Goal: Task Accomplishment & Management: Use online tool/utility

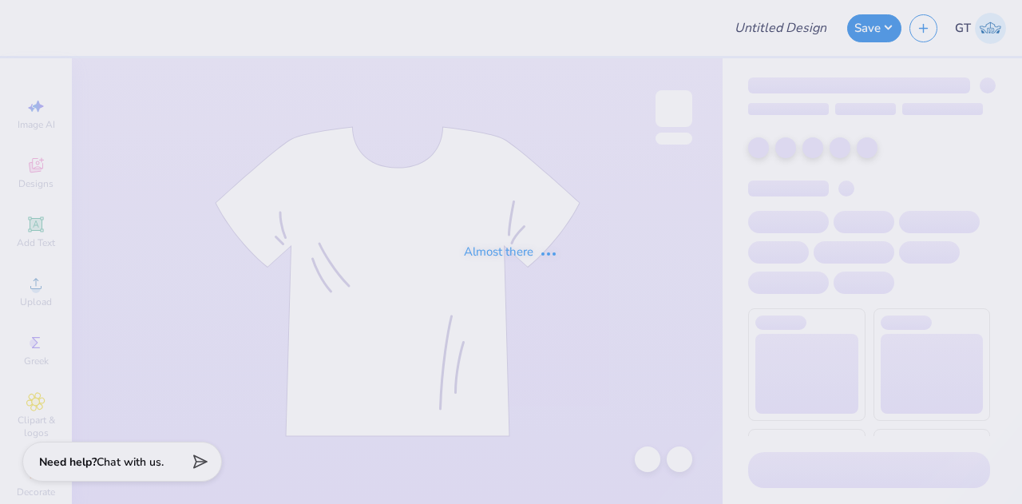
type input "Exec Sweat Sets - Panhellenic Council at [GEOGRAPHIC_DATA]"
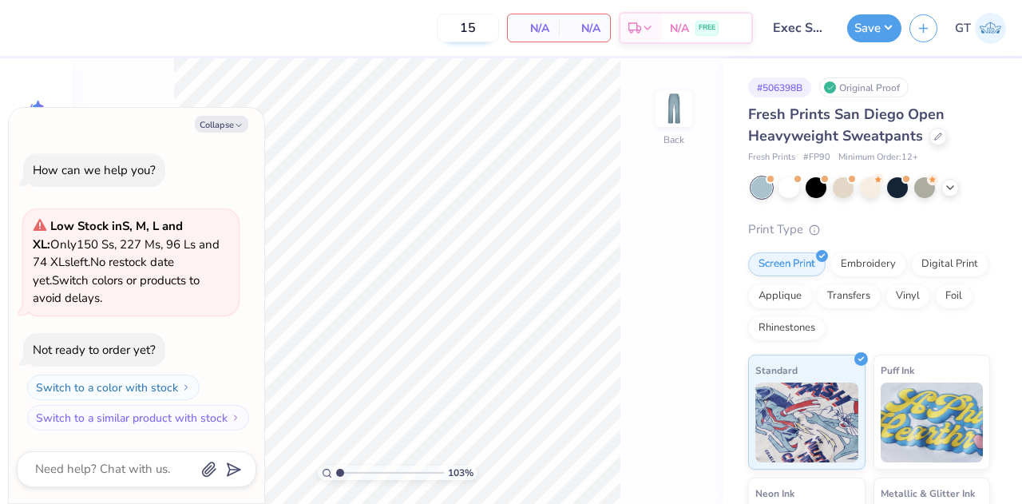
type input "1.03236573885825"
type textarea "x"
type input "1.03236573885825"
type textarea "x"
type input "2.14140229894262"
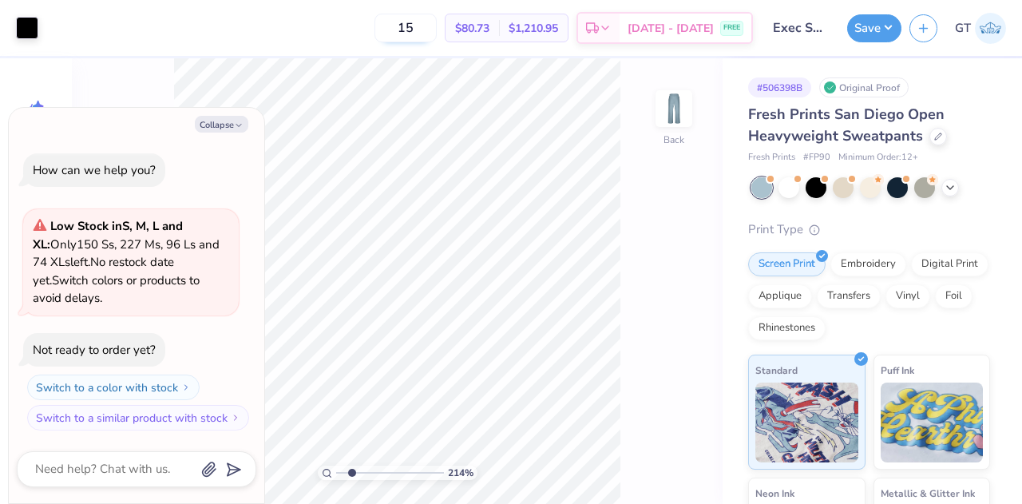
type textarea "x"
type input "2.14140229894262"
type textarea "x"
type input "2.14140229894262"
type textarea "x"
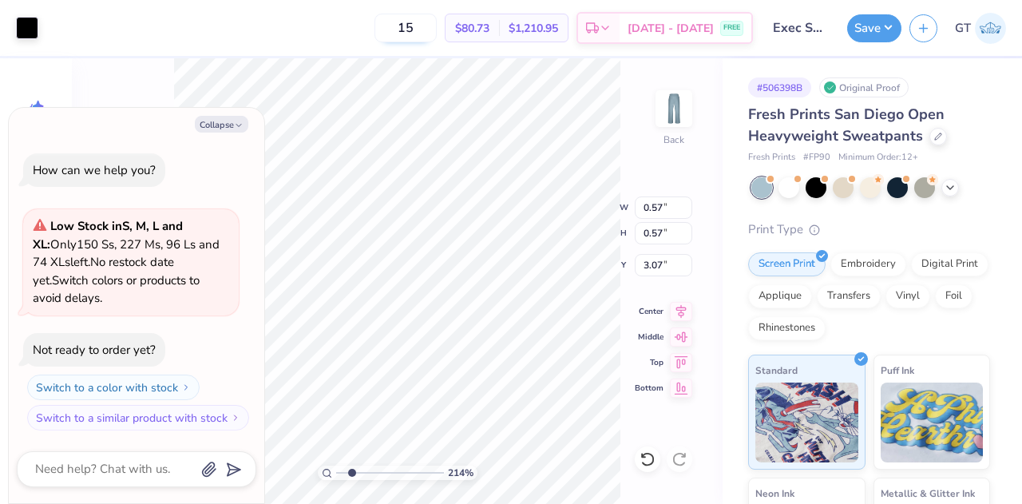
type input "2.14140229894262"
type textarea "x"
type input "2.14140229894262"
type textarea "x"
type input "2.14140229894262"
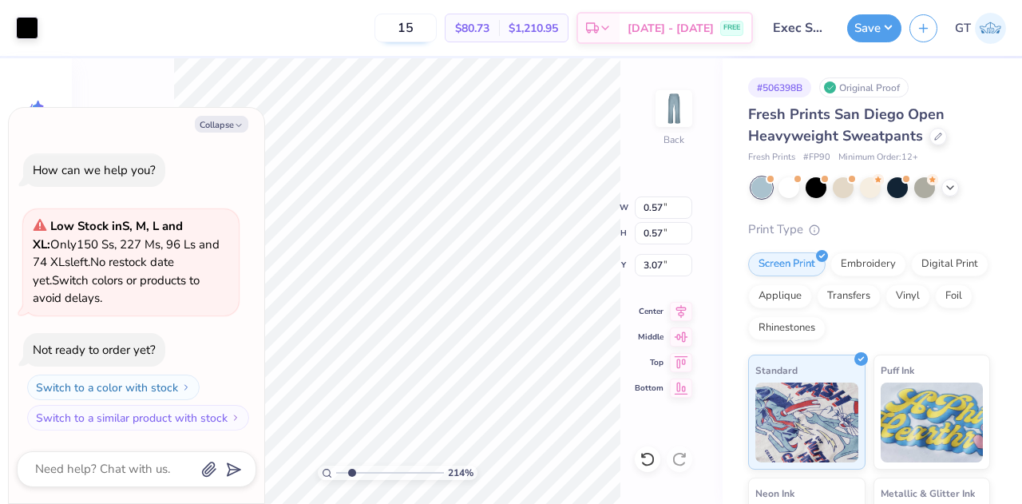
type textarea "x"
type input "2.14140229894262"
type textarea "x"
click at [557, 190] on div "214 % Back W 0.57 0.57 " H 0.57 0.57 " Y 3.07 3.07 " Center Middle Top Bottom" at bounding box center [397, 280] width 651 height 445
type input "2.14140229894262"
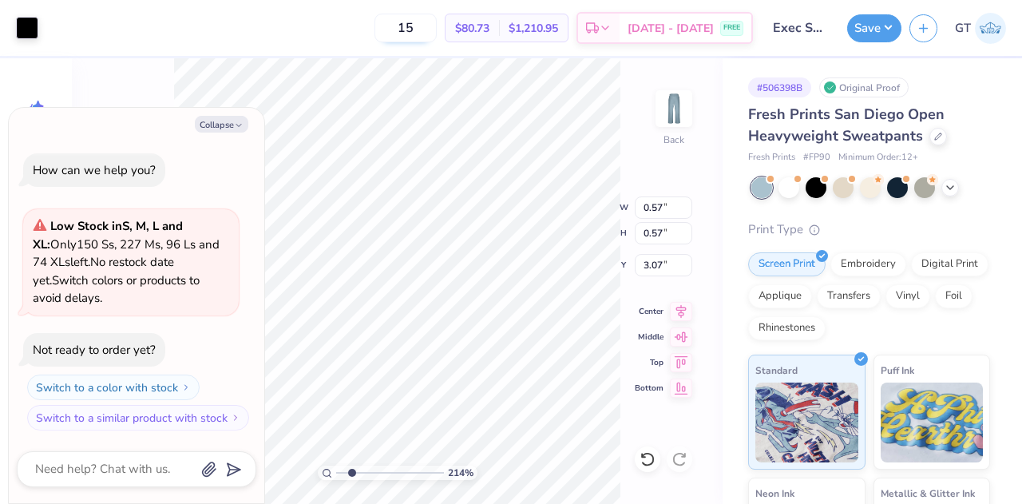
type textarea "x"
type input "2.14140229894262"
type textarea "x"
type input "2.14140229894262"
type textarea "x"
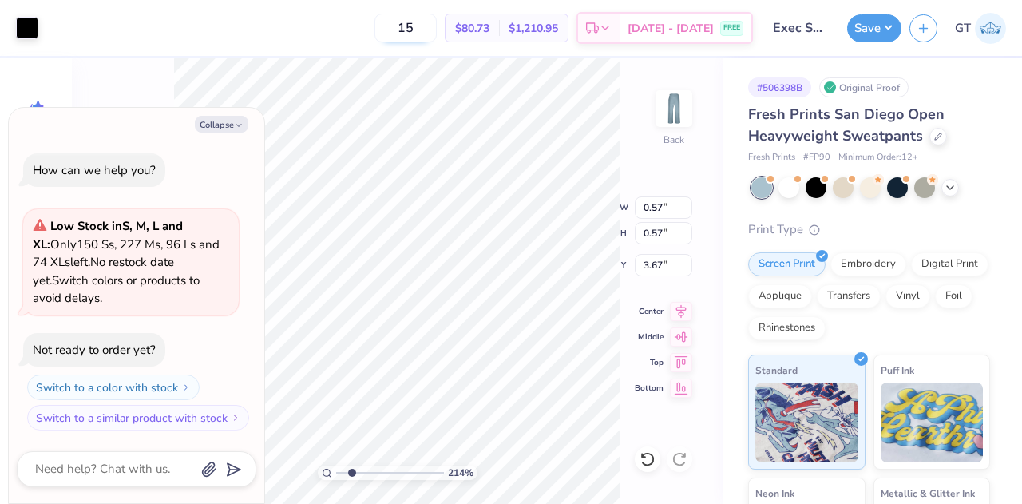
type input "3.73"
type input "2.14140229894262"
type textarea "x"
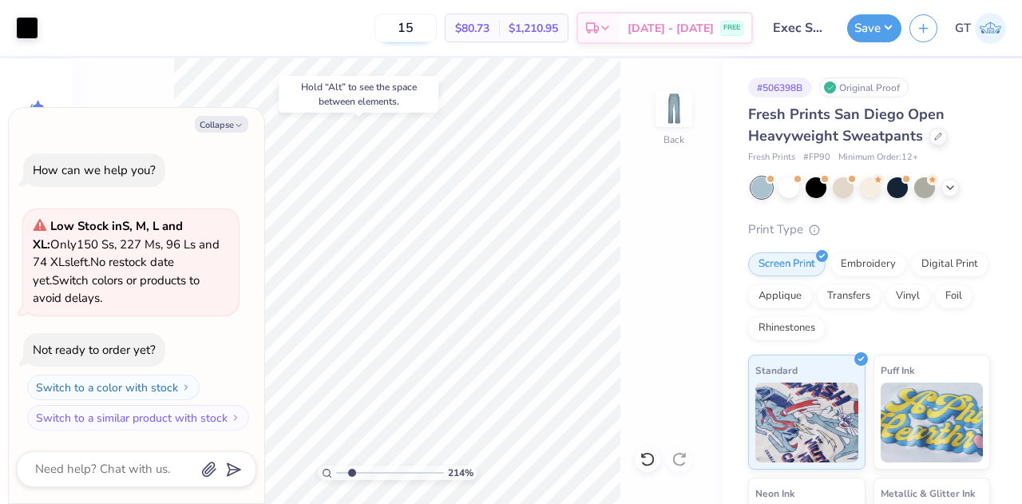
type input "2.14140229894262"
type textarea "x"
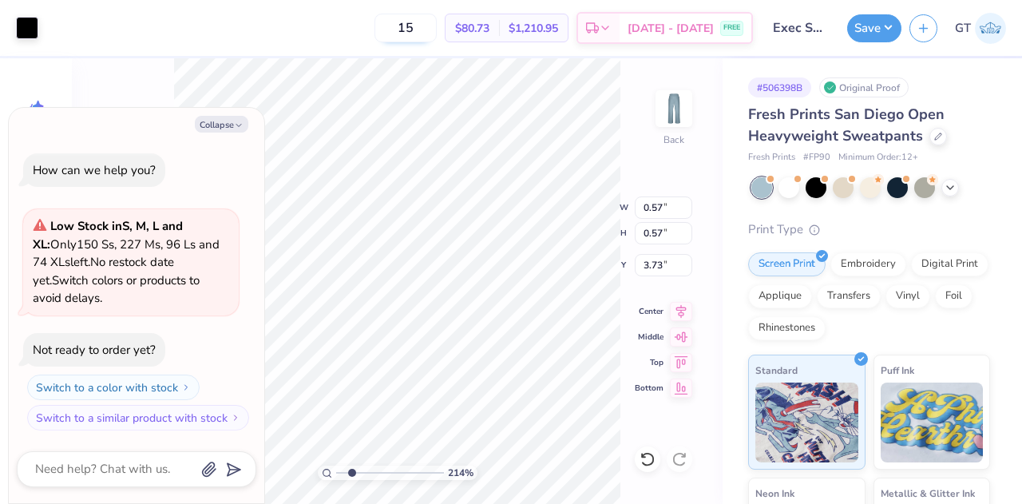
type input "2.14140229894262"
type textarea "x"
type input "2.14140229894262"
type textarea "x"
type input "0.42"
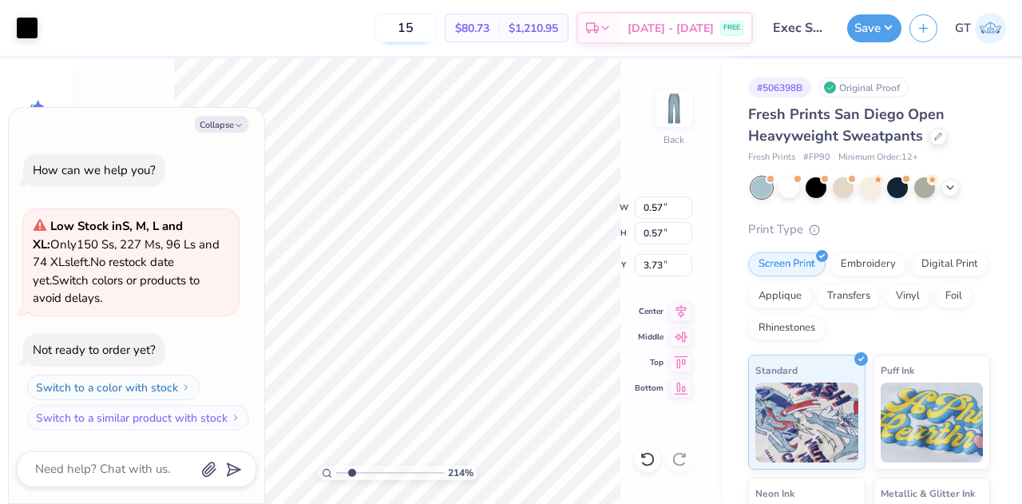
type input "0.42"
type input "3.88"
type input "2.14140229894262"
type textarea "x"
type input "3.14337003612353"
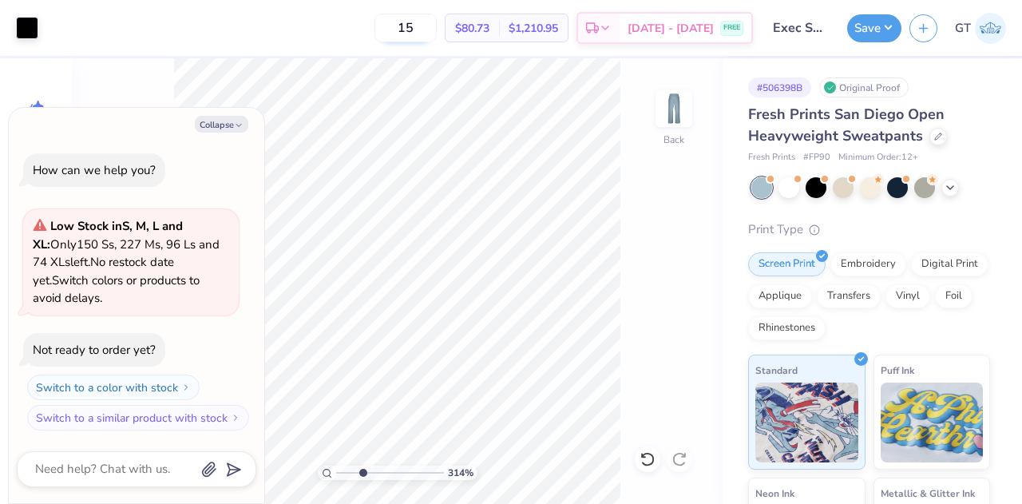
type textarea "x"
type input "3.14337003612353"
type textarea "x"
type input "4.03"
type input "3.14337003612353"
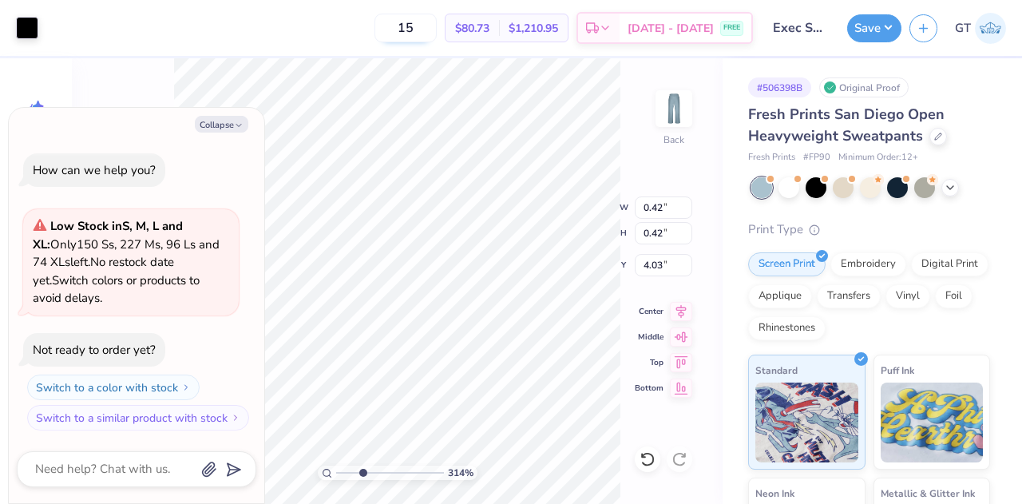
type textarea "x"
type input "3.14337003612353"
type textarea "x"
type input "3.14337003612353"
type textarea "x"
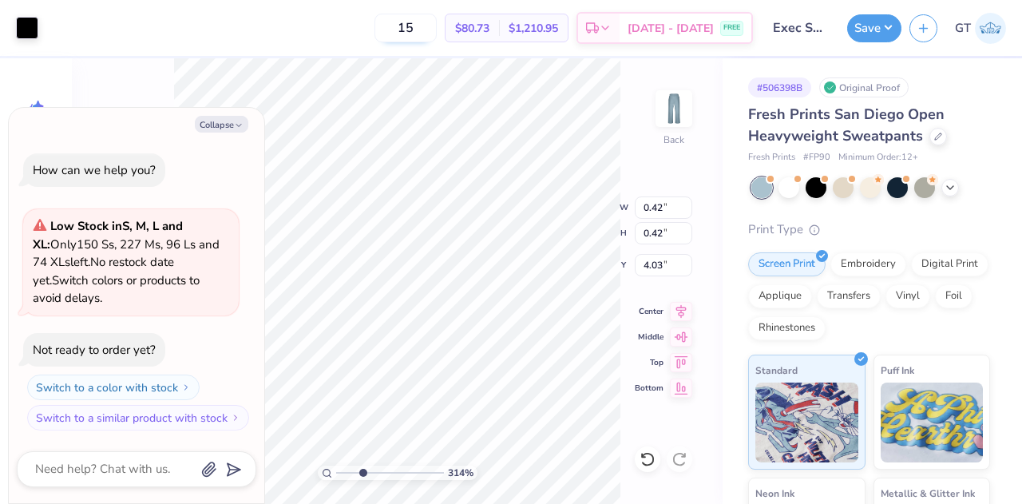
type input "3.14337003612353"
type textarea "x"
type input "3.14337003612353"
type textarea "x"
type input "3.14337003612353"
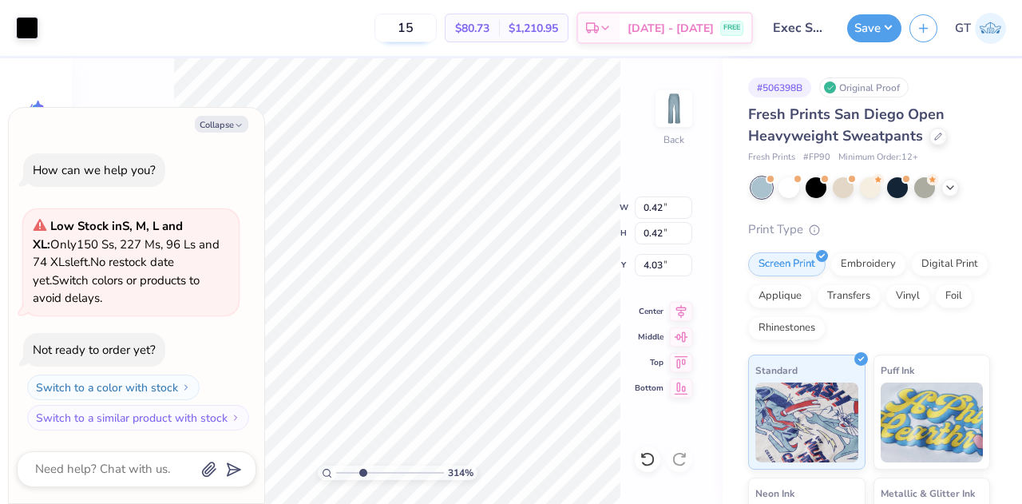
type textarea "x"
type input "3.73"
type input "3.14337003612353"
type textarea "x"
type input "3.14337003612353"
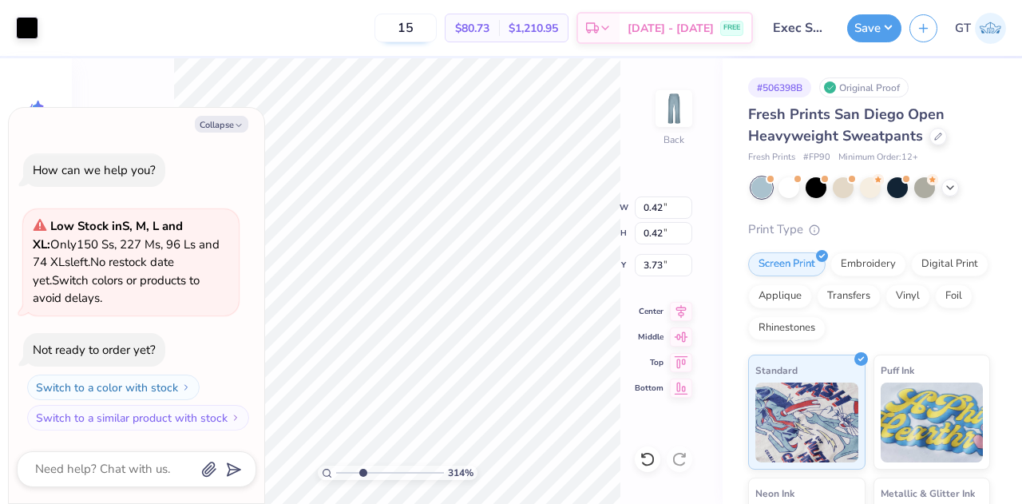
type textarea "x"
type input "3.14337003612353"
type textarea "x"
type input "3.14337003612353"
type textarea "x"
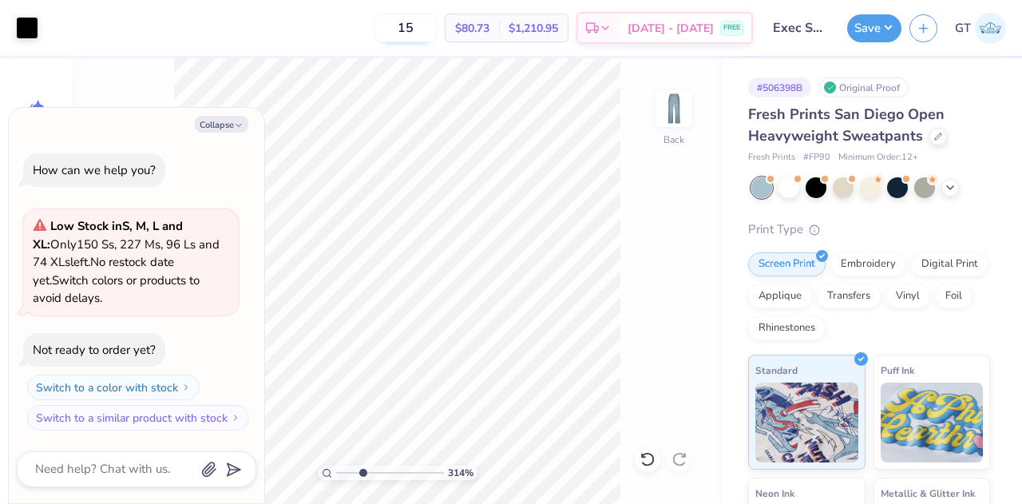
type input "3.14337003612353"
type textarea "x"
type input "3.14337003612353"
type textarea "x"
type input "3.14337003612353"
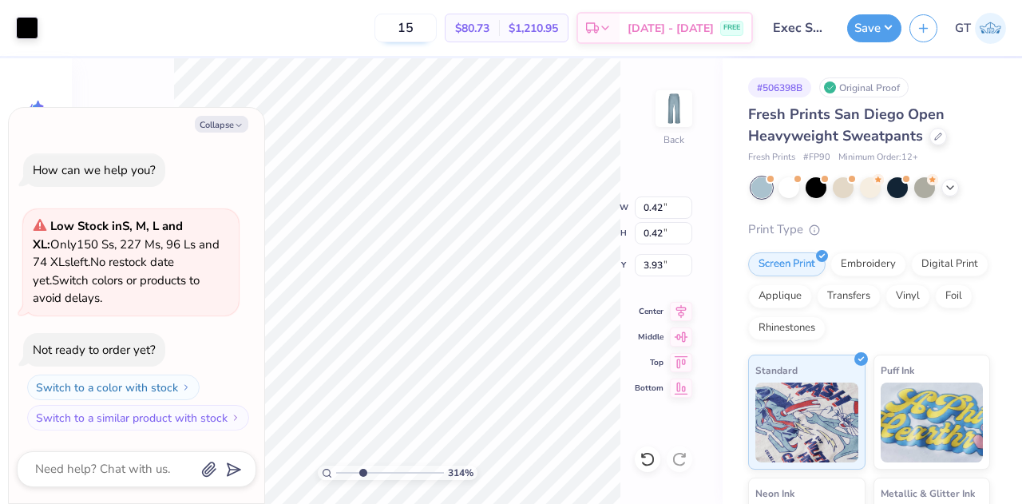
type textarea "x"
type input "0.33"
type input "4.01"
type input "3.14337003612353"
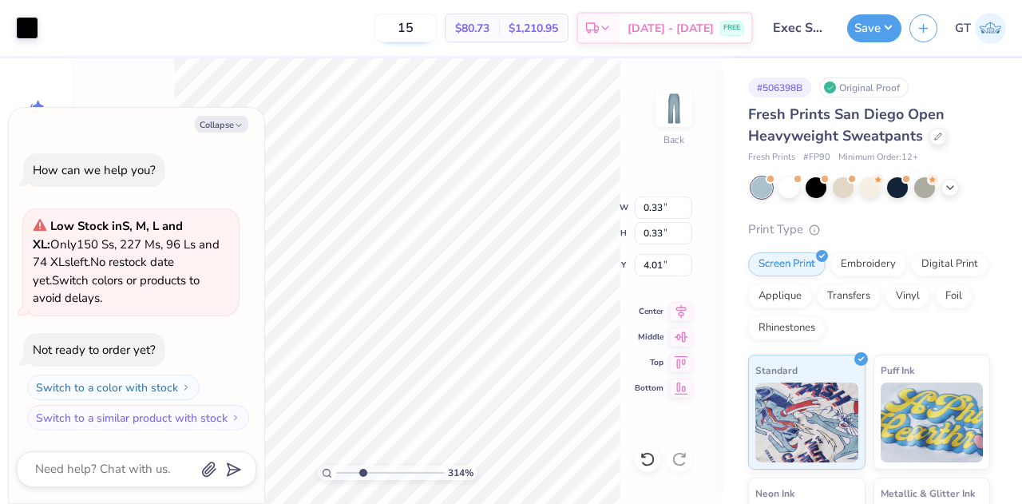
type textarea "x"
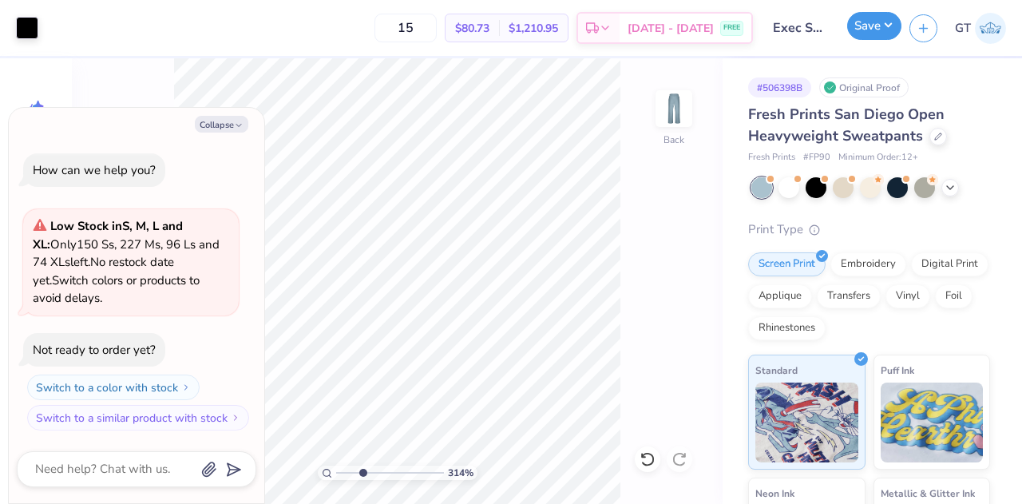
click at [858, 34] on button "Save" at bounding box center [874, 26] width 54 height 28
type input "3.14337003612353"
type textarea "x"
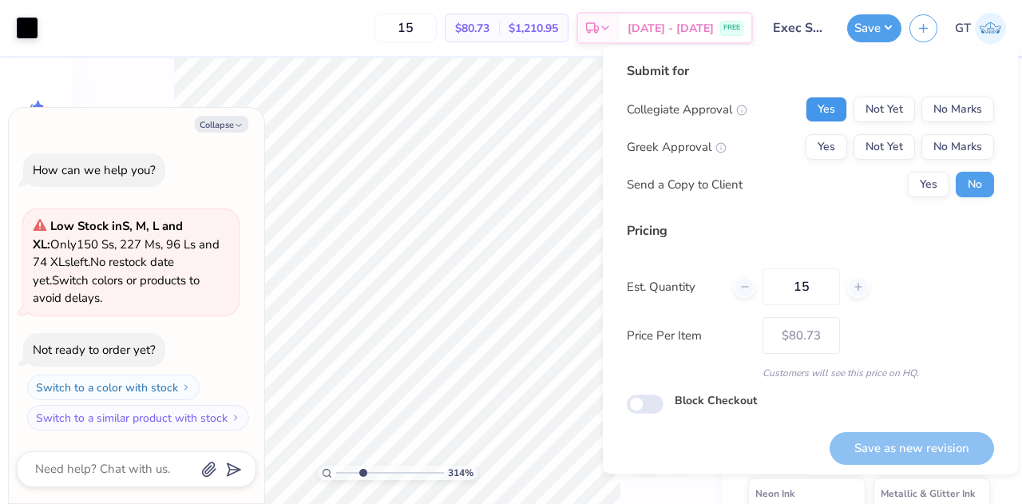
click at [817, 102] on button "Yes" at bounding box center [826, 110] width 42 height 26
click at [814, 144] on button "Yes" at bounding box center [826, 147] width 42 height 26
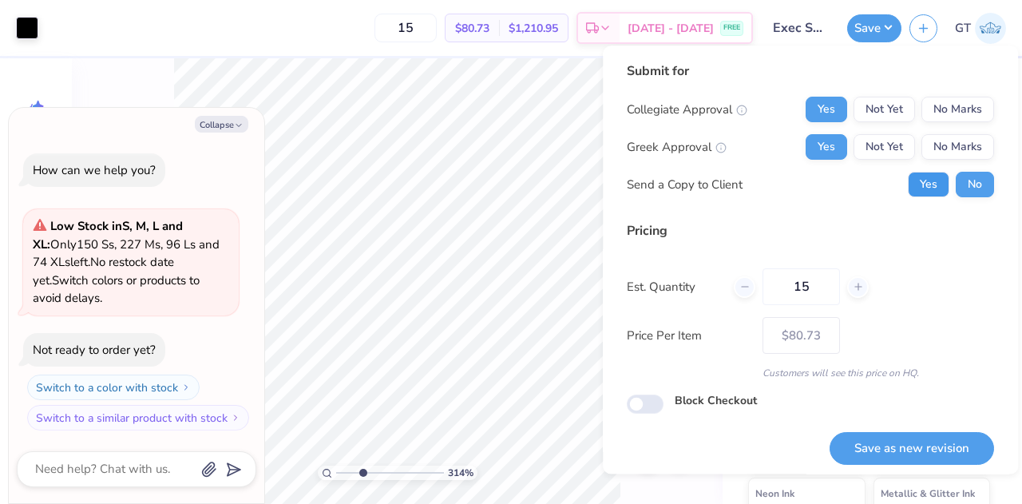
click at [908, 176] on button "Yes" at bounding box center [929, 185] width 42 height 26
type input "3.14337003612353"
type textarea "x"
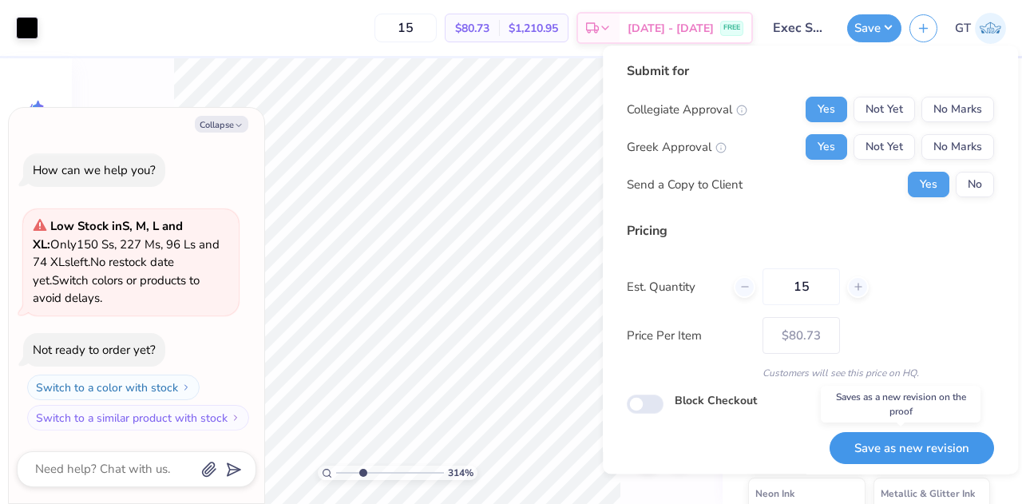
click at [896, 444] on button "Save as new revision" at bounding box center [911, 448] width 164 height 33
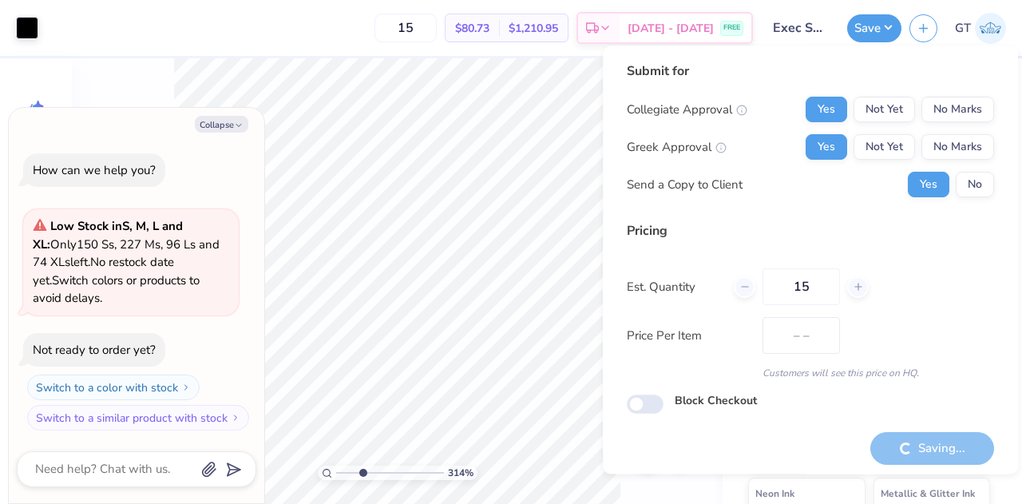
type input "$80.73"
type input "3.14337003612353"
type textarea "x"
type input "3.14337003612353"
type textarea "x"
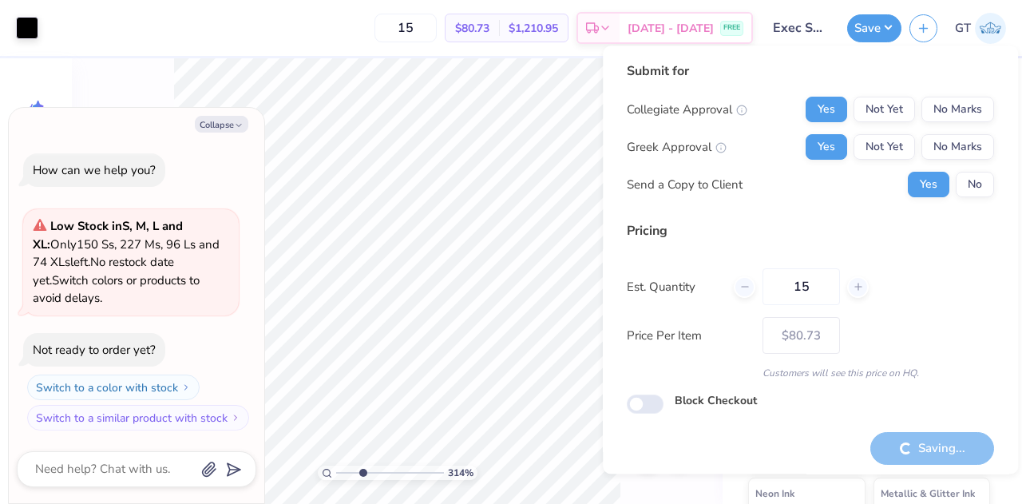
type input "3.14337003612353"
type textarea "x"
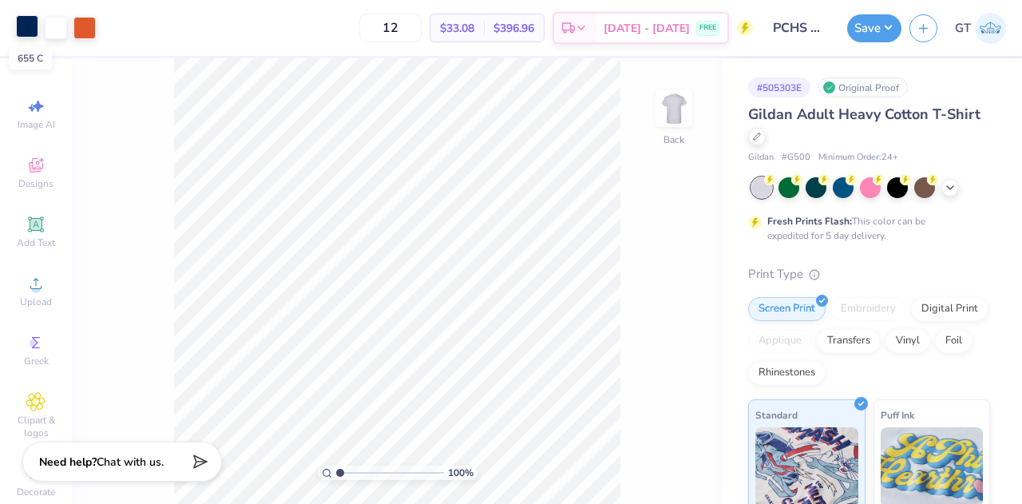
click at [26, 30] on div at bounding box center [27, 26] width 22 height 22
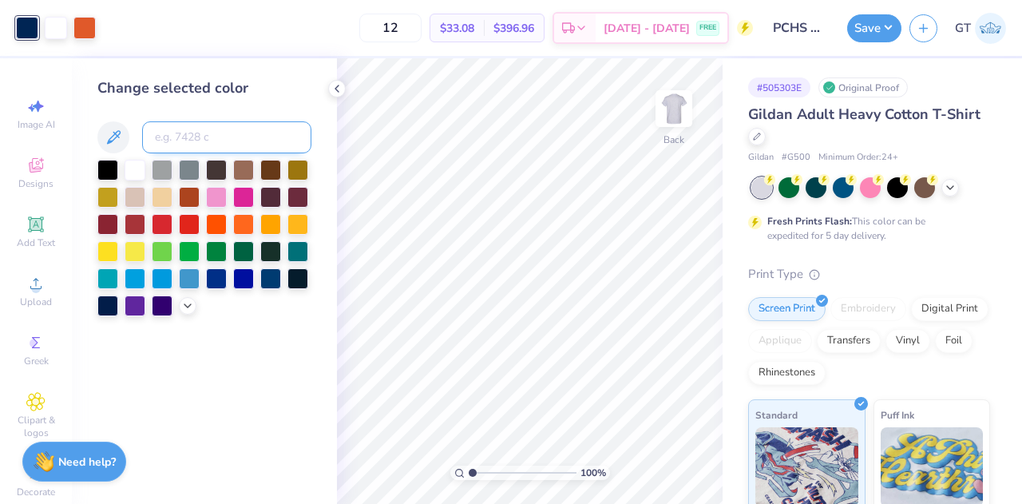
click at [178, 132] on input at bounding box center [226, 137] width 169 height 32
type input "218"
type input "281"
click at [88, 36] on div at bounding box center [84, 26] width 22 height 22
click at [235, 130] on input at bounding box center [226, 137] width 169 height 32
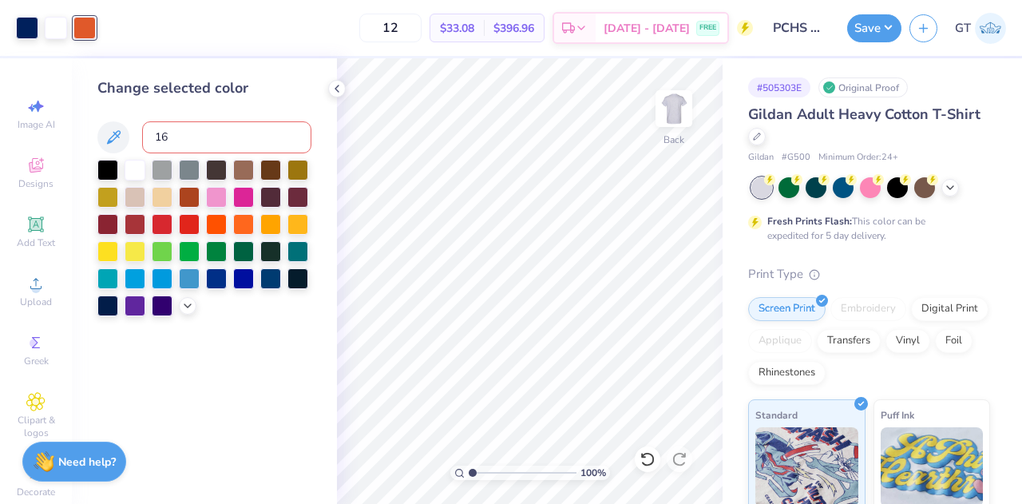
type input "166"
click at [860, 33] on button "Save" at bounding box center [874, 26] width 54 height 28
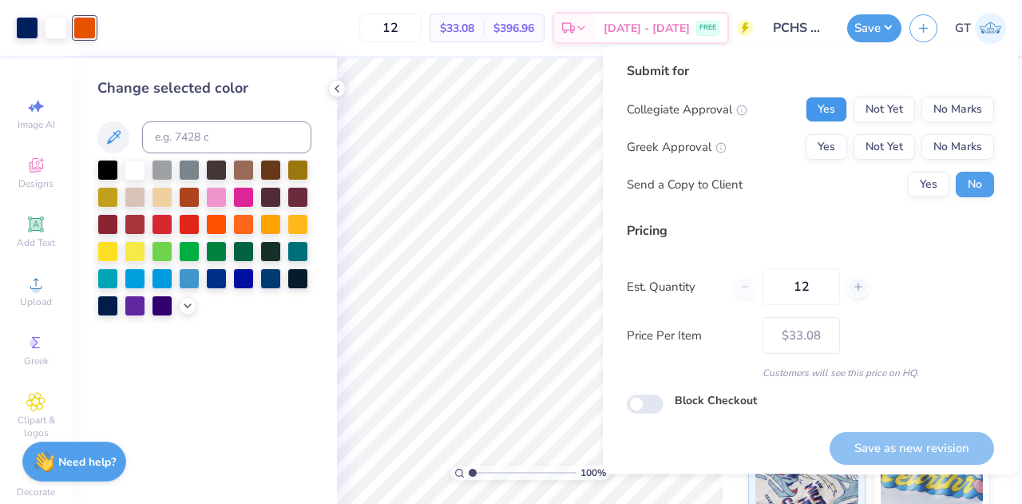
click at [819, 109] on button "Yes" at bounding box center [826, 110] width 42 height 26
click at [940, 147] on button "No Marks" at bounding box center [957, 147] width 73 height 26
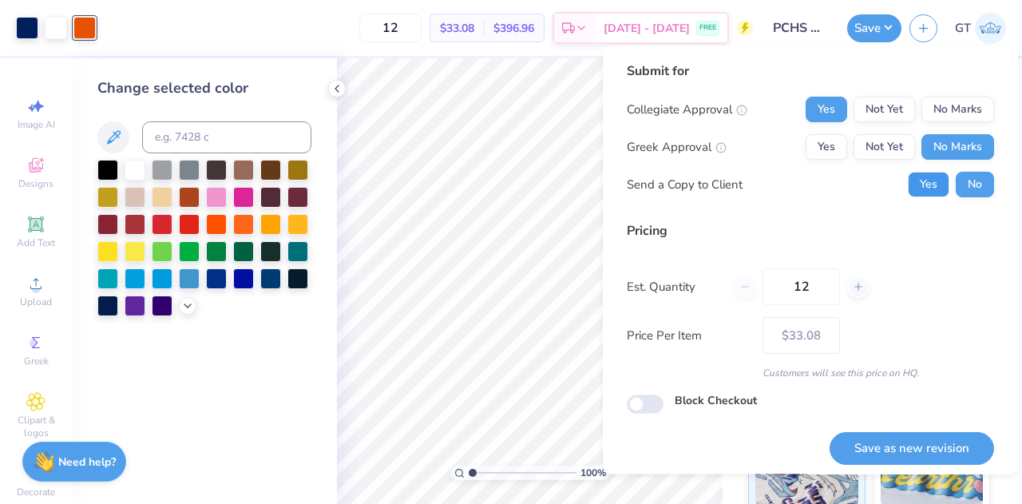
click at [916, 181] on button "Yes" at bounding box center [929, 185] width 42 height 26
click at [921, 448] on button "Save as new revision" at bounding box center [911, 448] width 164 height 33
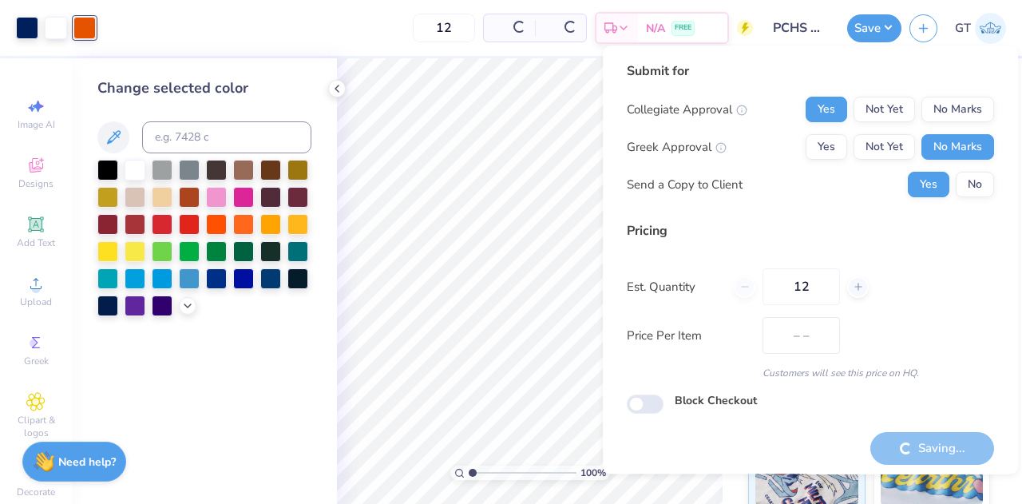
type input "$33.08"
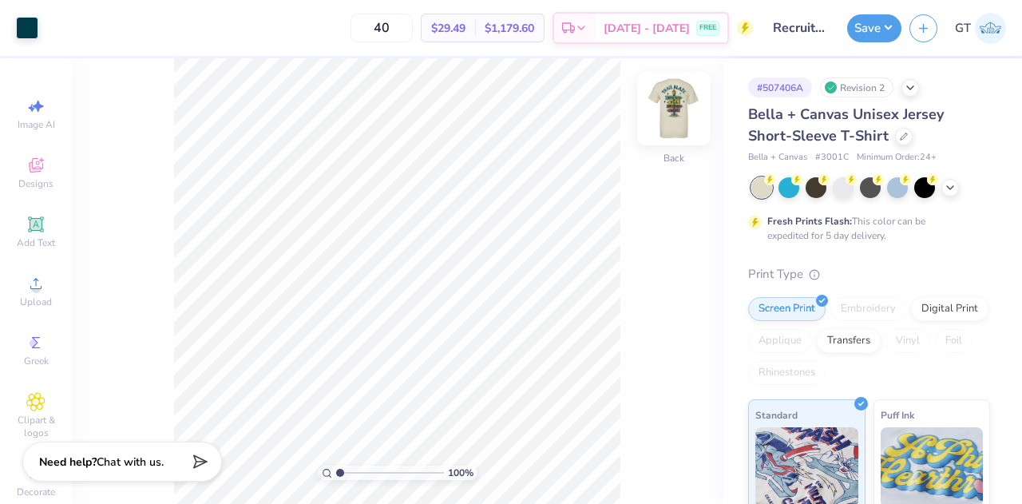
click at [686, 101] on img at bounding box center [674, 109] width 64 height 64
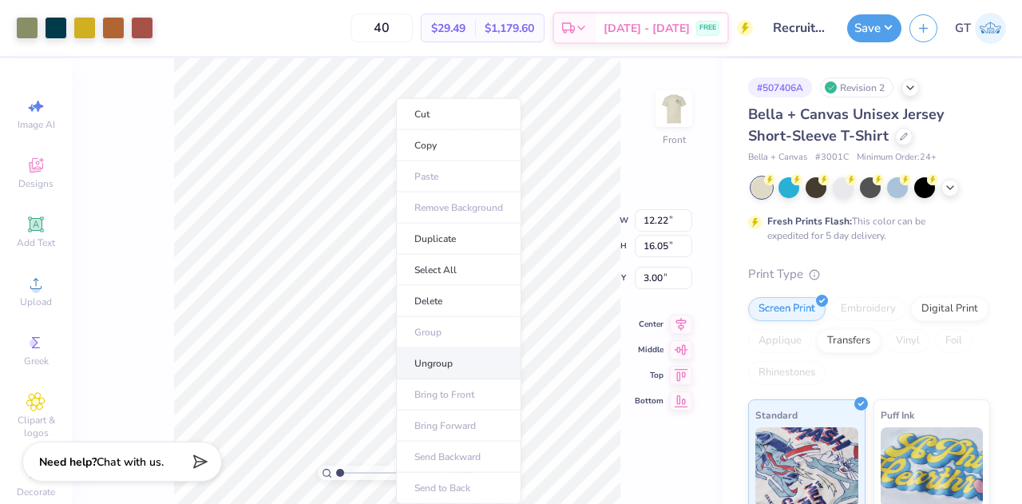
click at [455, 361] on li "Ungroup" at bounding box center [458, 363] width 125 height 31
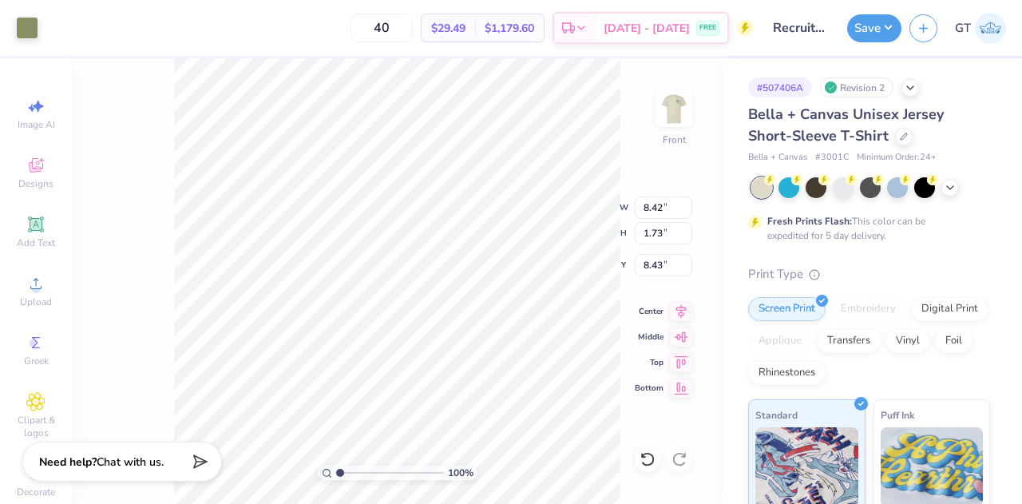
type input "0.98"
type input "0.99"
type input "8.79"
